Goal: Transaction & Acquisition: Obtain resource

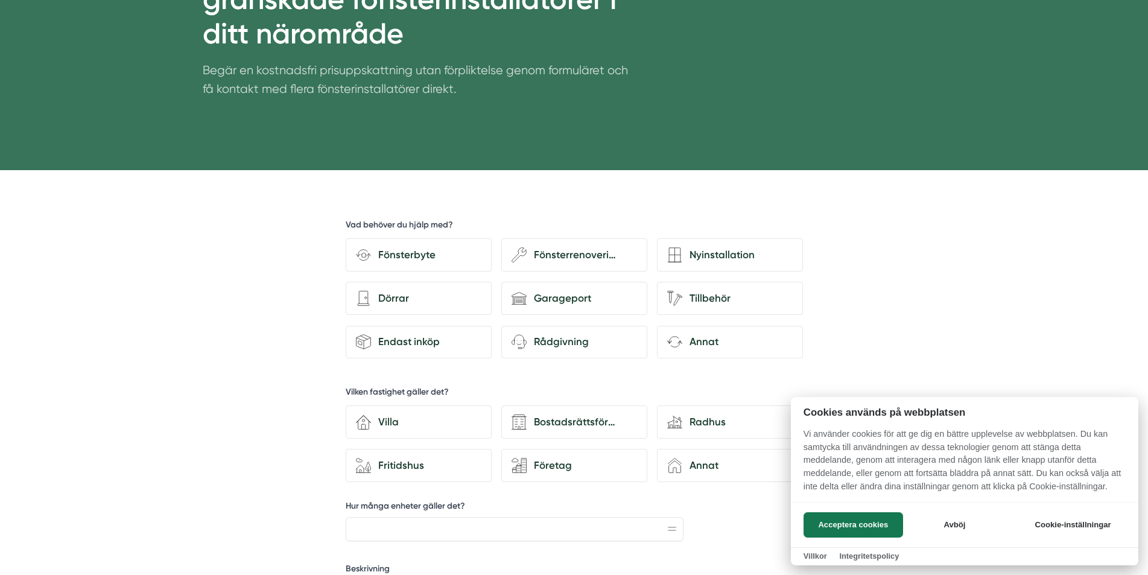
scroll to position [241, 0]
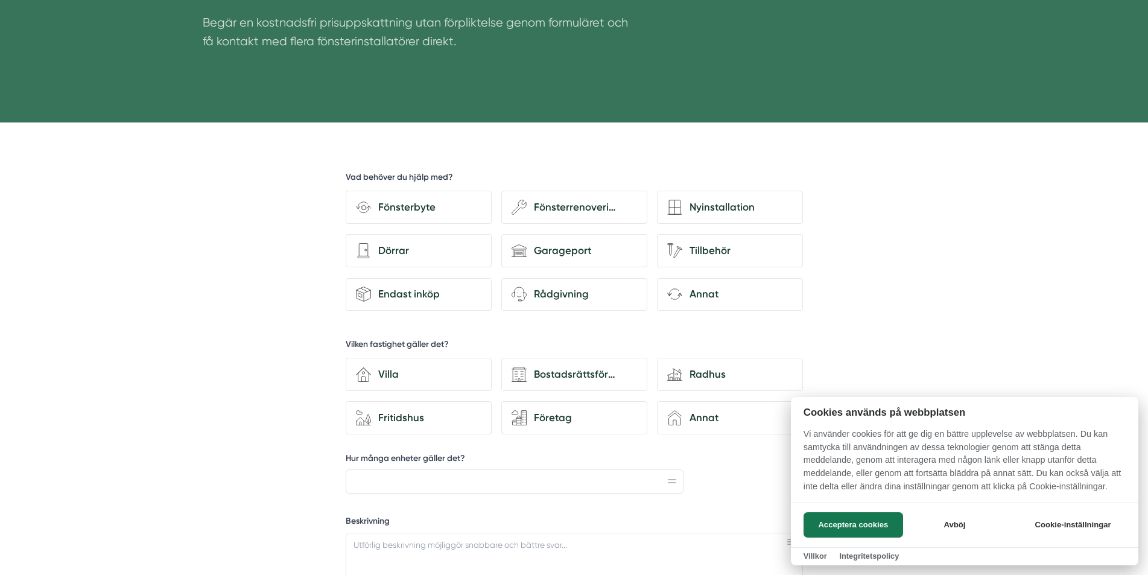
click at [701, 206] on div at bounding box center [574, 287] width 1148 height 575
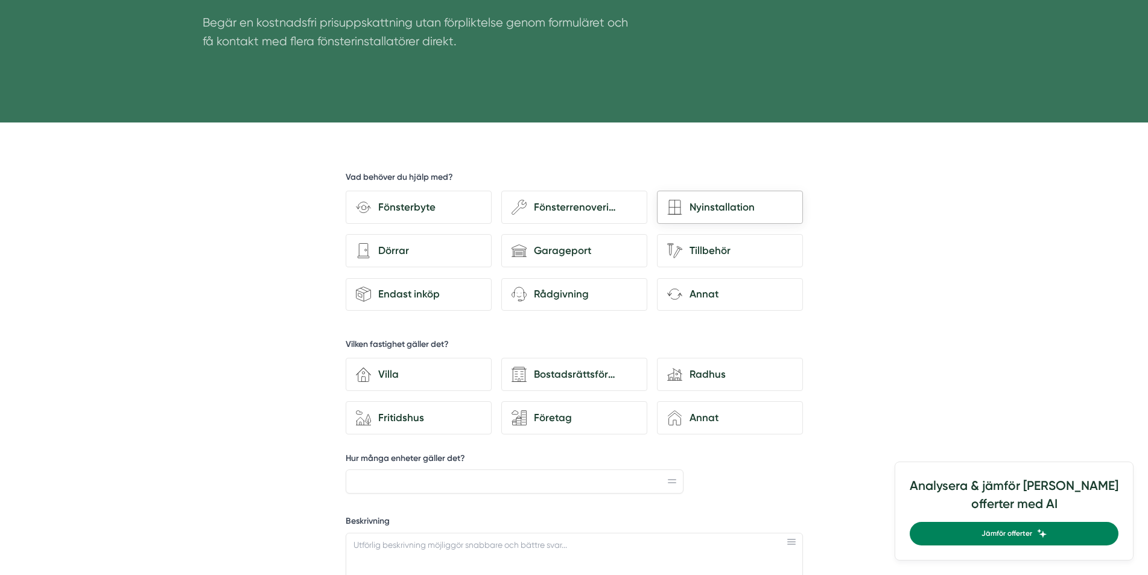
click at [709, 210] on div "Nyinstallation" at bounding box center [737, 207] width 110 height 16
click at [0, 0] on input "Nyinstallation" at bounding box center [0, 0] width 0 height 0
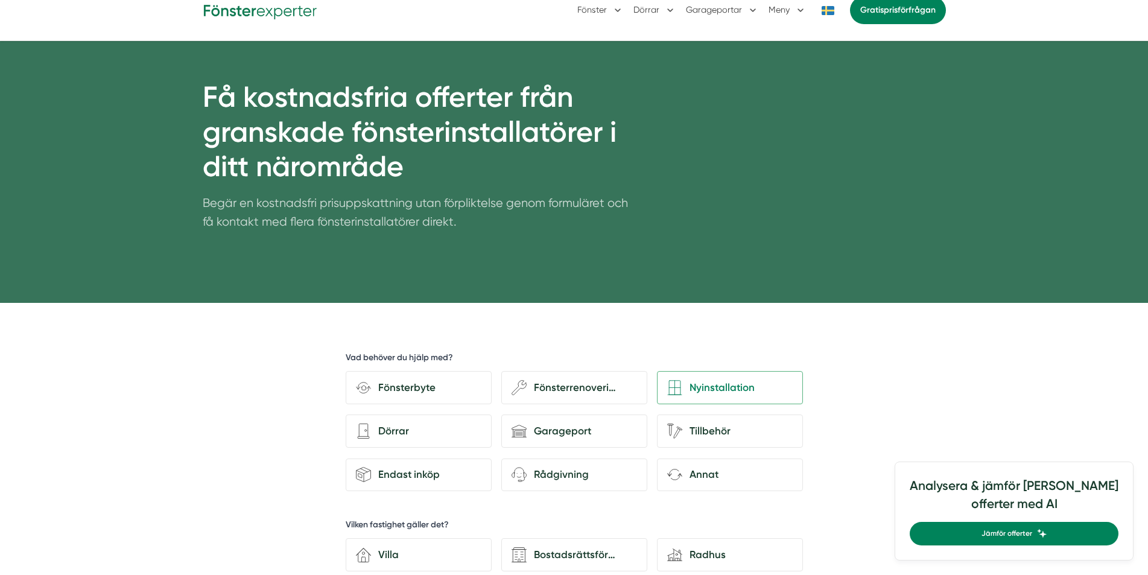
scroll to position [60, 0]
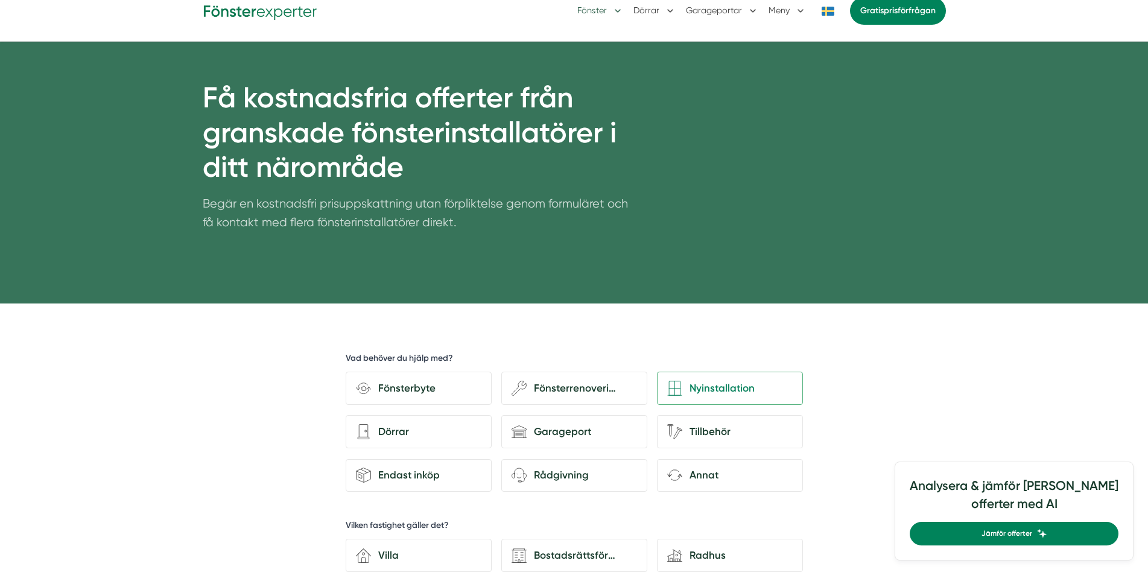
click at [618, 8] on button "Fönster" at bounding box center [600, 10] width 46 height 31
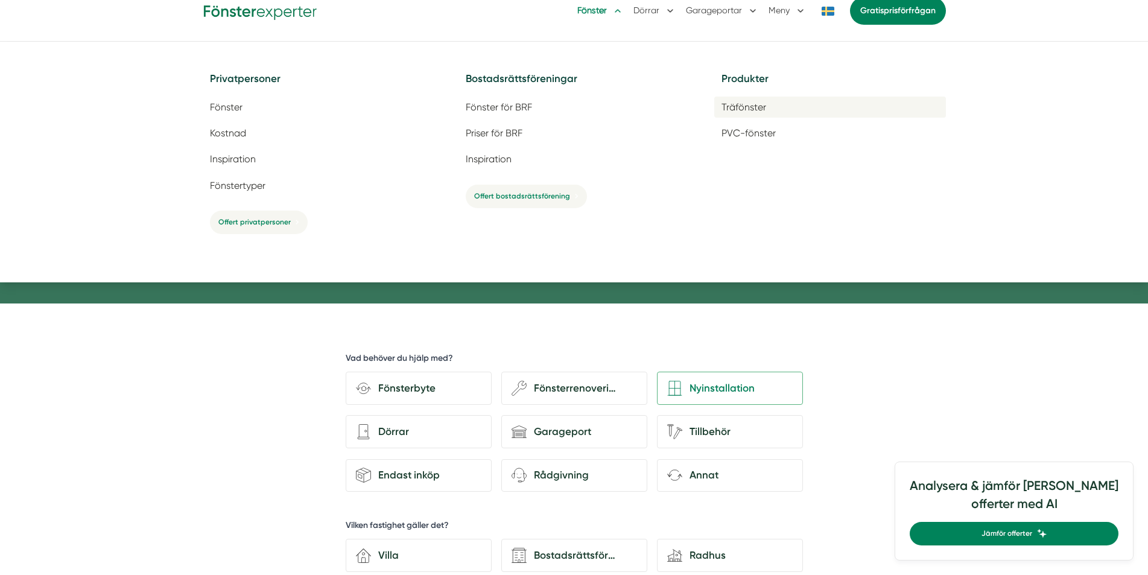
click at [725, 107] on span "Träfönster" at bounding box center [743, 106] width 45 height 11
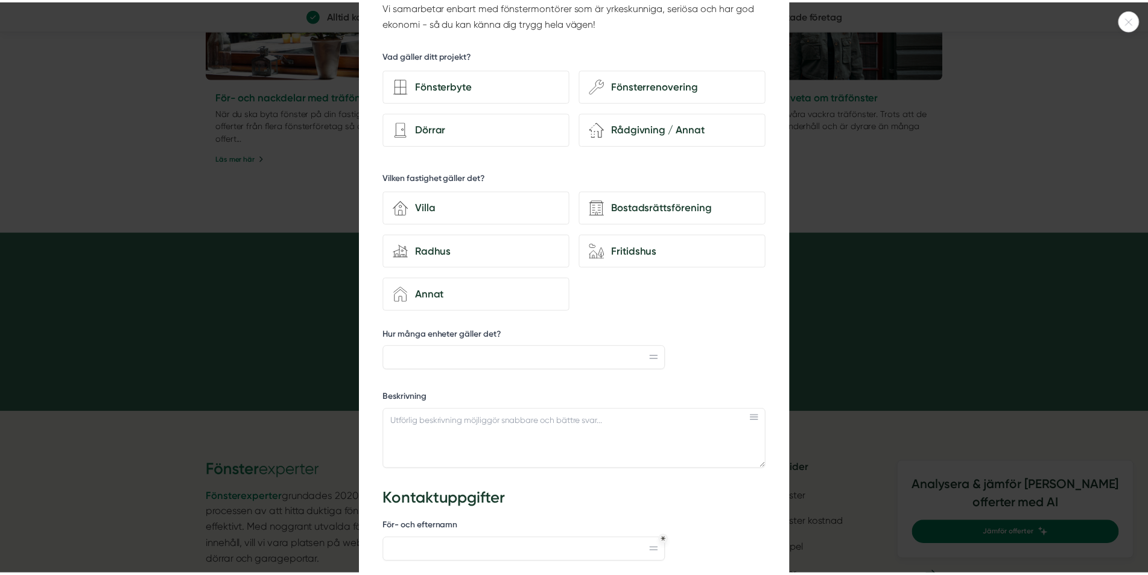
scroll to position [121, 0]
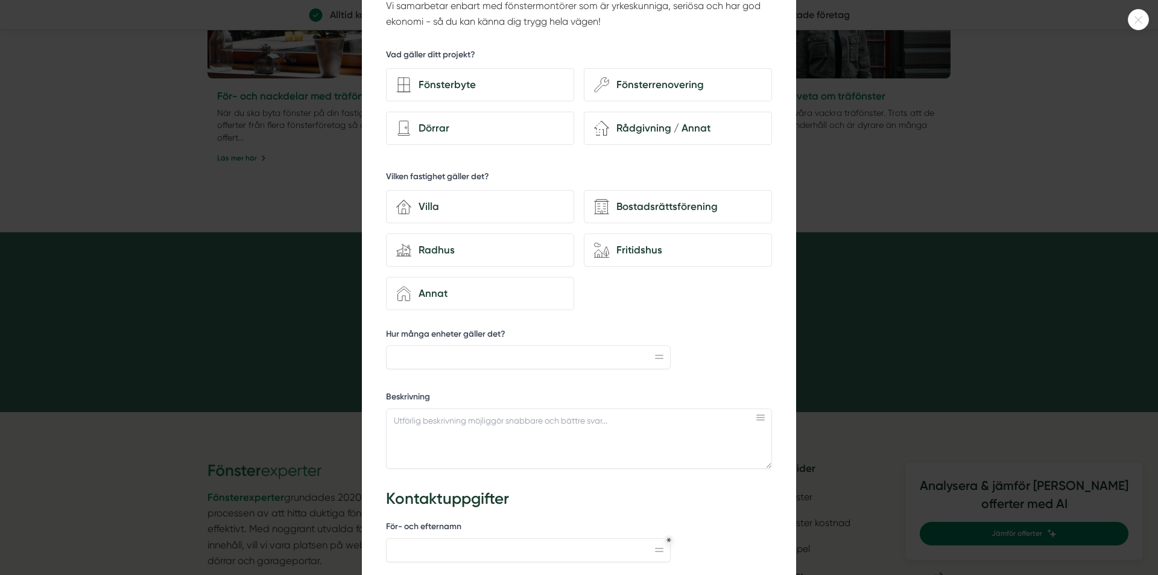
click at [116, 385] on div at bounding box center [579, 287] width 1158 height 575
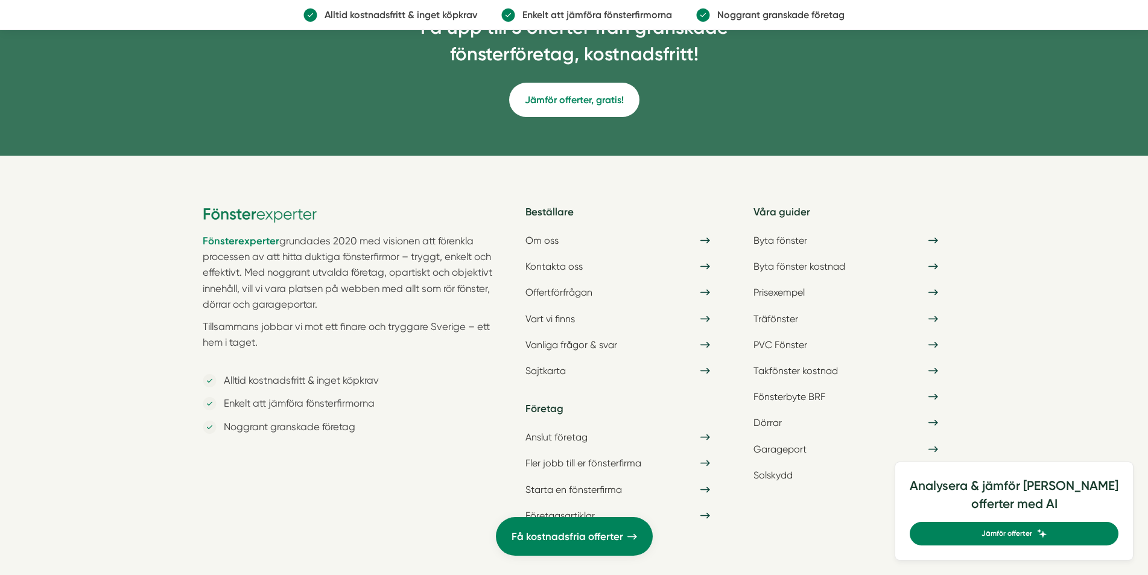
scroll to position [928, 0]
